Goal: Task Accomplishment & Management: Complete application form

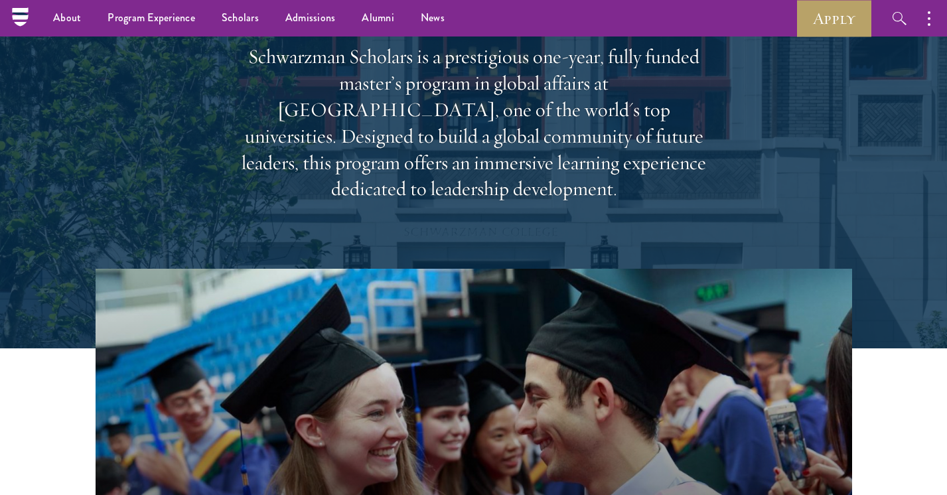
scroll to position [9, 0]
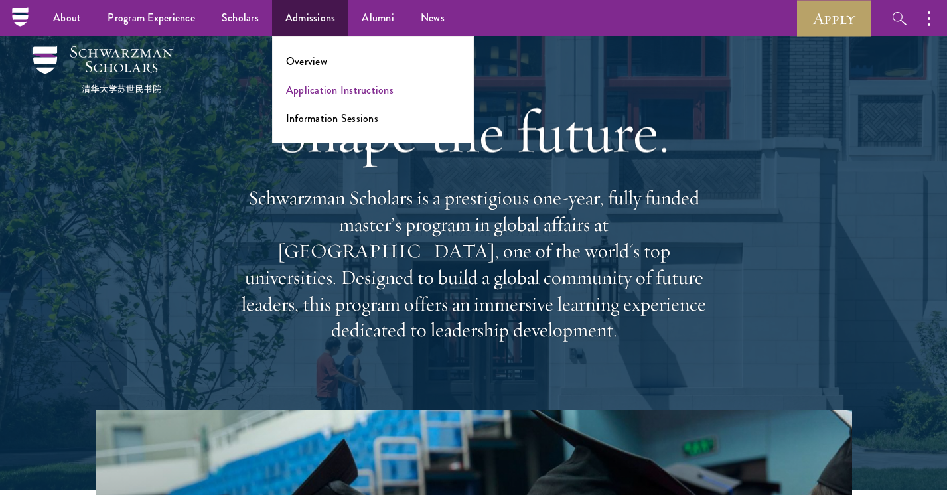
click at [348, 88] on link "Application Instructions" at bounding box center [340, 89] width 108 height 15
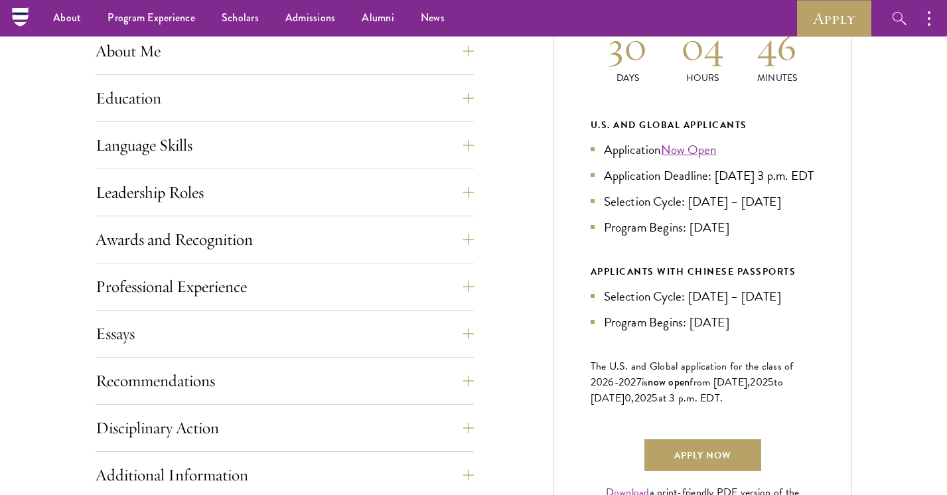
scroll to position [627, 0]
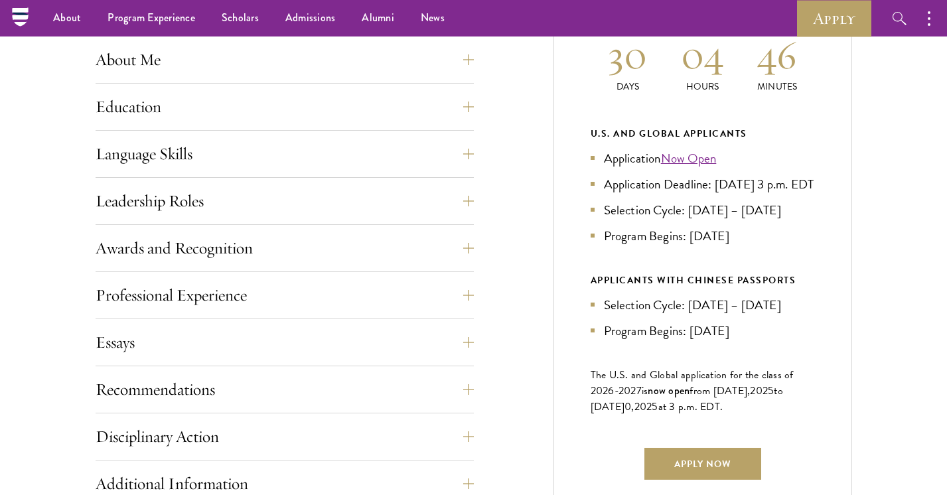
click at [433, 265] on div "Awards and Recognition This section is an opportunity to showcase up to five aw…" at bounding box center [285, 252] width 378 height 40
click at [421, 285] on button "Professional Experience" at bounding box center [295, 295] width 378 height 32
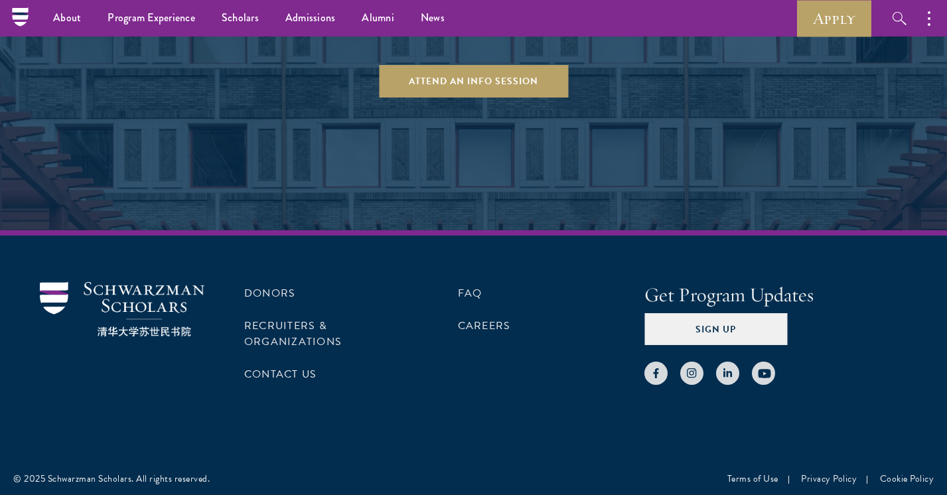
scroll to position [3042, 0]
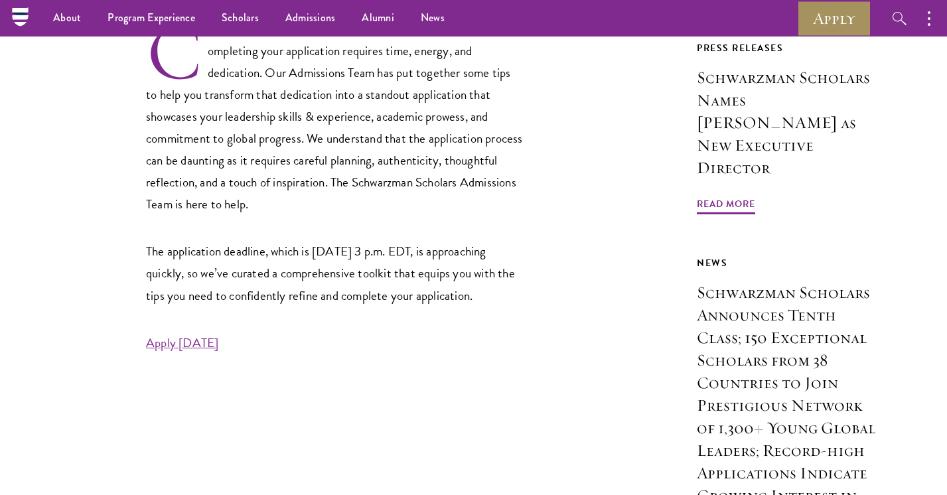
scroll to position [131, 0]
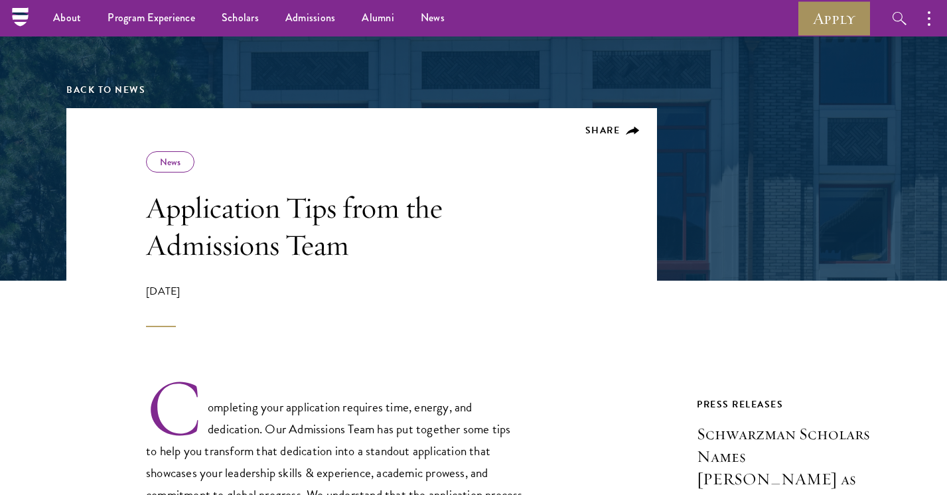
click at [838, 8] on link "Apply" at bounding box center [834, 18] width 74 height 37
